Goal: Task Accomplishment & Management: Use online tool/utility

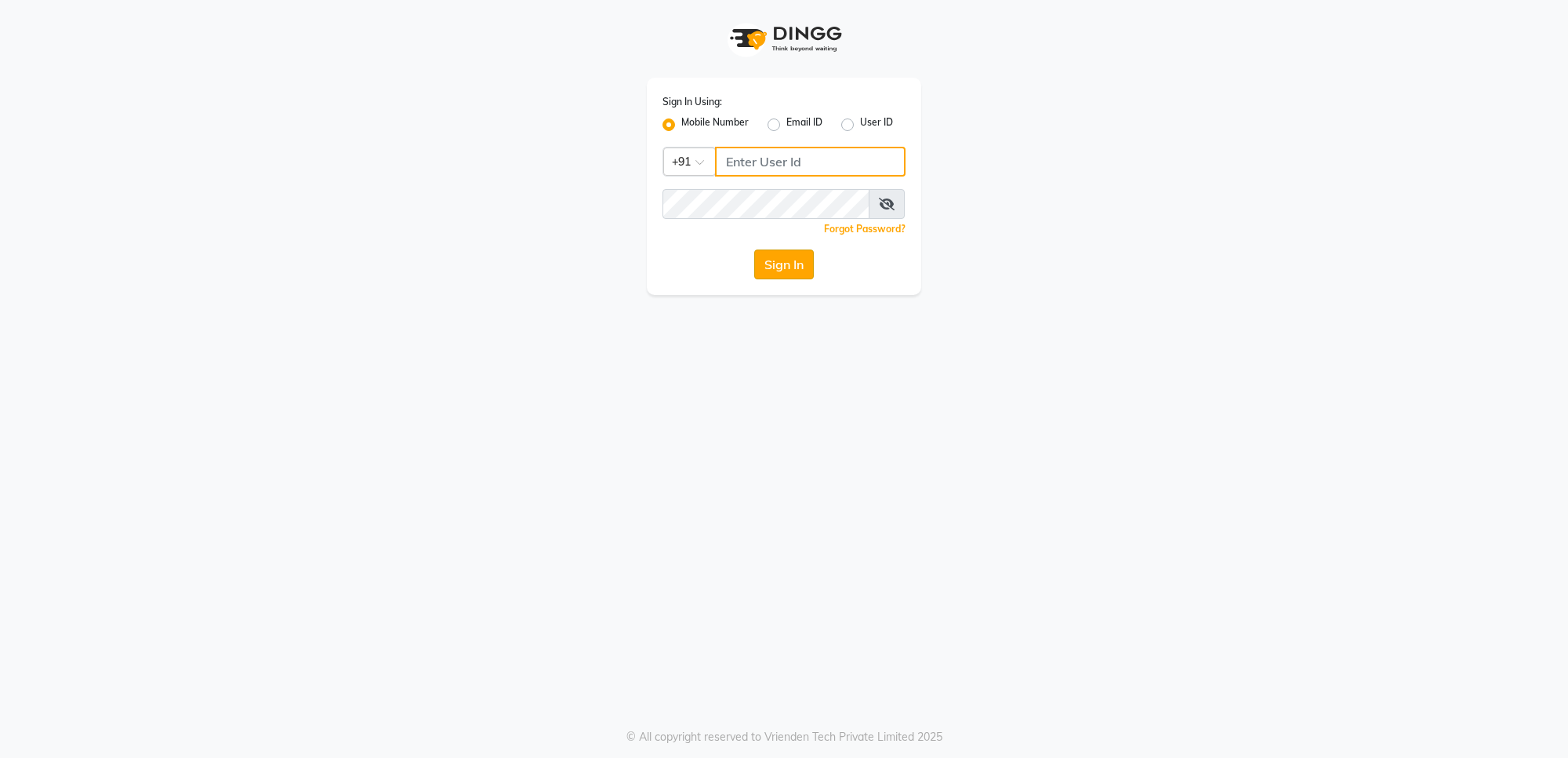
type input "7676279992"
click at [779, 260] on button "Sign In" at bounding box center [784, 264] width 60 height 29
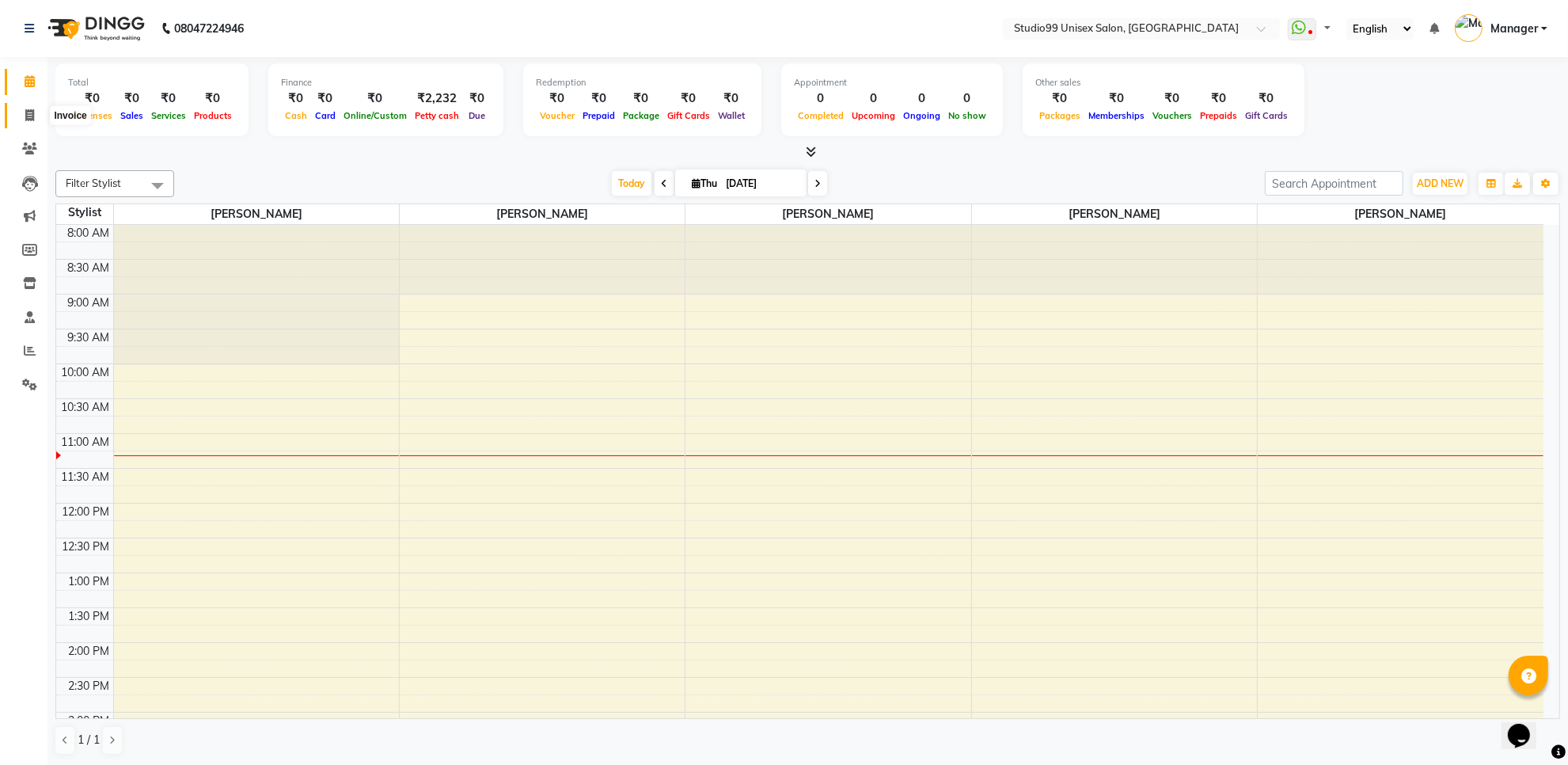
click at [23, 115] on span at bounding box center [30, 116] width 28 height 18
select select "service"
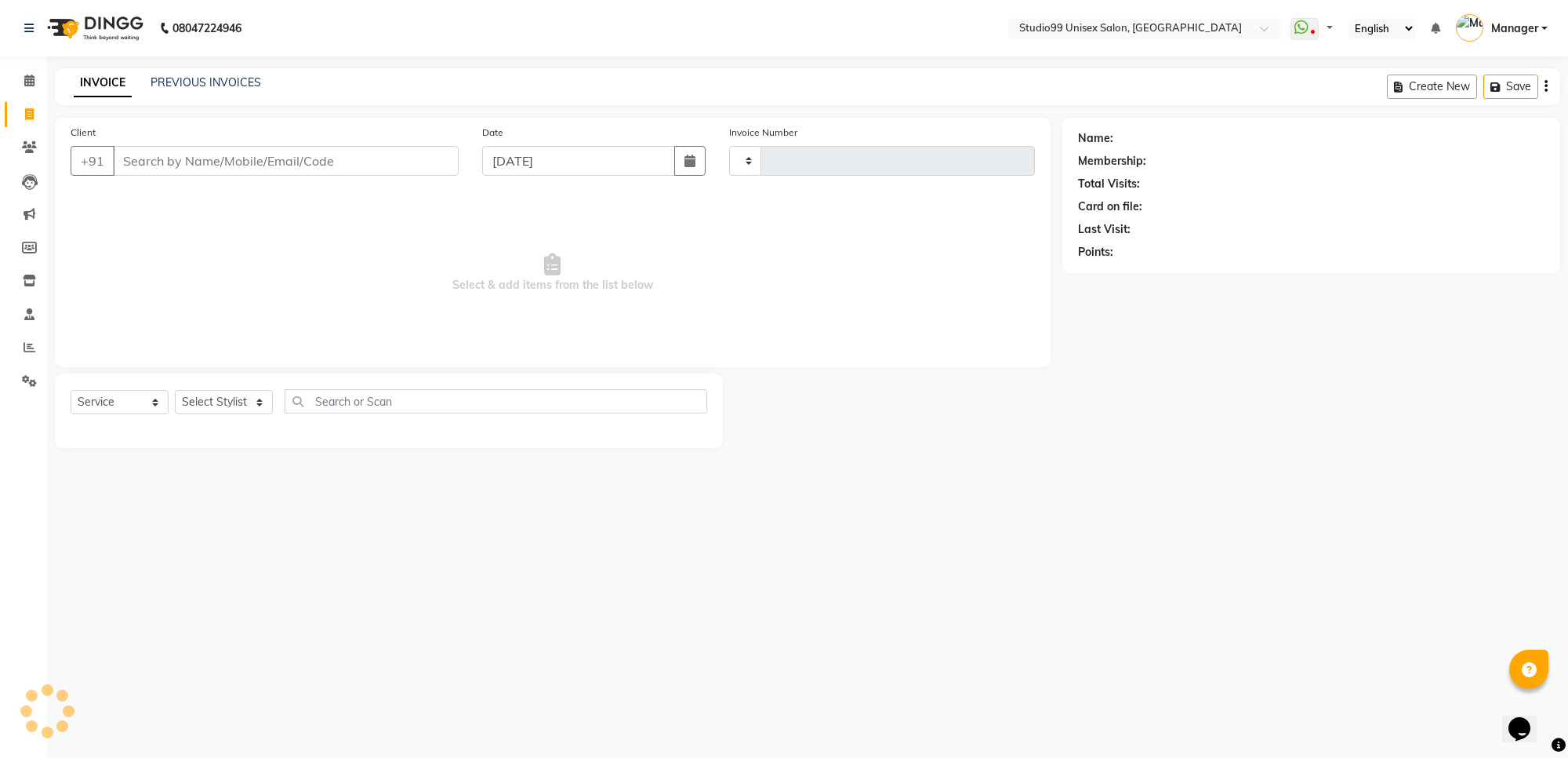
type input "1565"
select select "7323"
